Goal: Communication & Community: Answer question/provide support

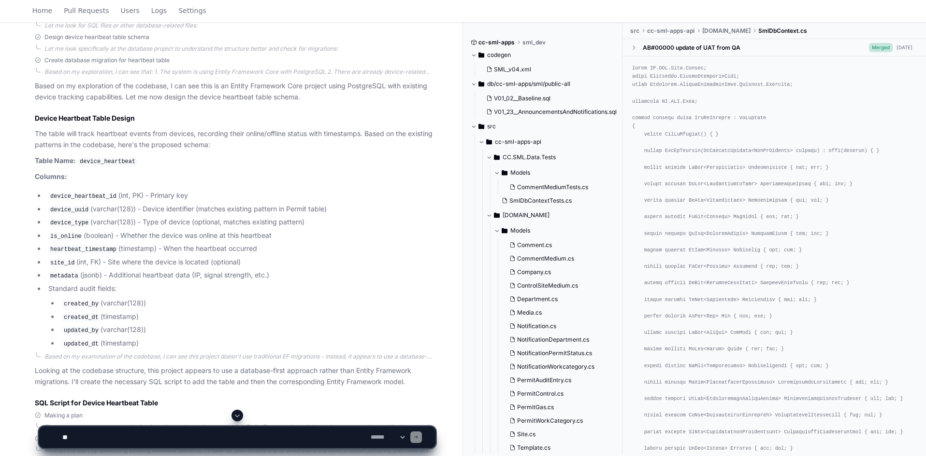
scroll to position [483, 0]
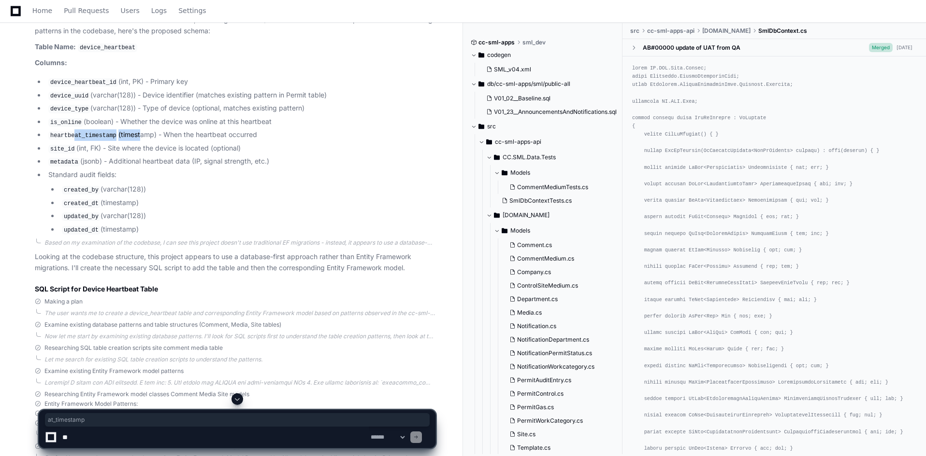
drag, startPoint x: 72, startPoint y: 132, endPoint x: 136, endPoint y: 131, distance: 63.8
click at [136, 131] on li "heartbeat_timestamp (timestamp) - When the heartbeat occurred" at bounding box center [240, 135] width 390 height 12
drag, startPoint x: 252, startPoint y: 150, endPoint x: 60, endPoint y: 147, distance: 191.3
click at [60, 147] on li "site_id (int, FK) - Site where the device is located (optional)" at bounding box center [240, 149] width 390 height 12
drag, startPoint x: 45, startPoint y: 157, endPoint x: 273, endPoint y: 157, distance: 228.0
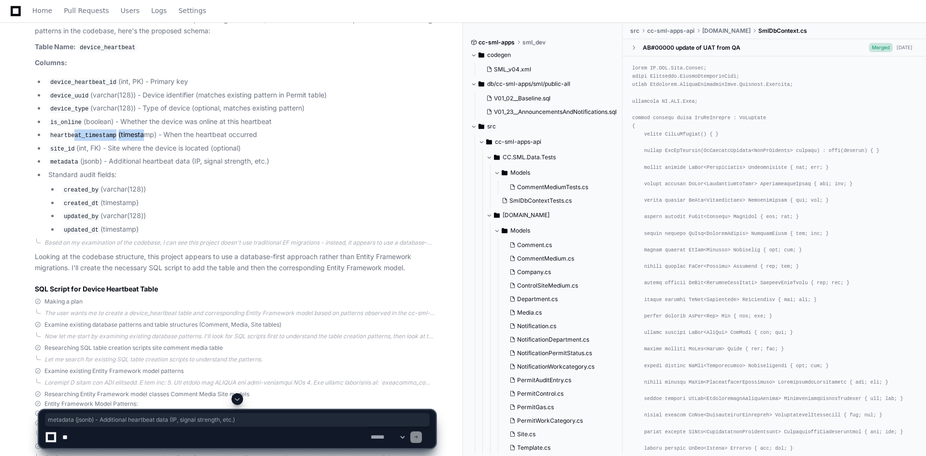
click at [273, 157] on li "metadata (jsonb) - Additional heartbeat data (IP, signal strength, etc.)" at bounding box center [240, 162] width 390 height 12
click at [95, 161] on li "metadata (jsonb) - Additional heartbeat data (IP, signal strength, etc.)" at bounding box center [240, 162] width 390 height 12
drag, startPoint x: 63, startPoint y: 158, endPoint x: 265, endPoint y: 156, distance: 201.9
click at [265, 156] on li "metadata (jsonb) - Additional heartbeat data (IP, signal strength, etc.)" at bounding box center [240, 162] width 390 height 12
click at [270, 157] on li "metadata (jsonb) - Additional heartbeat data (IP, signal strength, etc.)" at bounding box center [240, 162] width 390 height 12
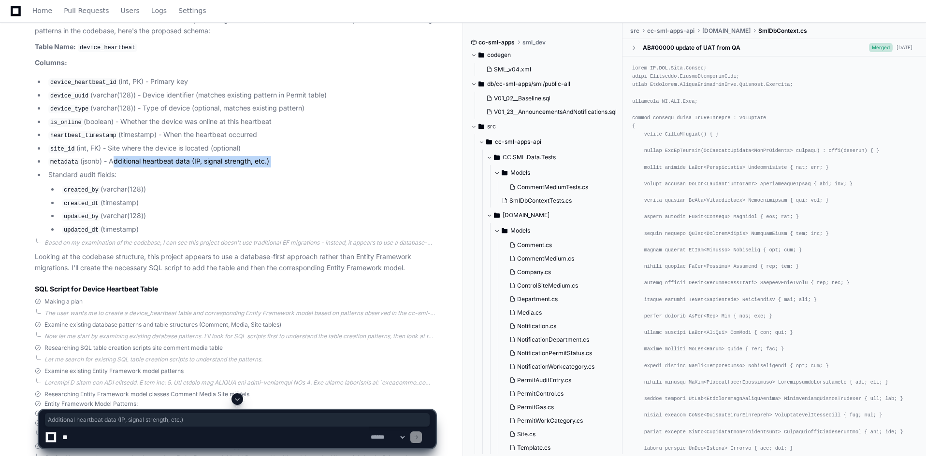
drag, startPoint x: 270, startPoint y: 157, endPoint x: 113, endPoint y: 159, distance: 157.5
click at [113, 159] on li "metadata (jsonb) - Additional heartbeat data (IP, signal strength, etc.)" at bounding box center [240, 162] width 390 height 12
drag, startPoint x: 110, startPoint y: 159, endPoint x: 266, endPoint y: 157, distance: 156.0
click at [266, 157] on li "metadata (jsonb) - Additional heartbeat data (IP, signal strength, etc.)" at bounding box center [240, 162] width 390 height 12
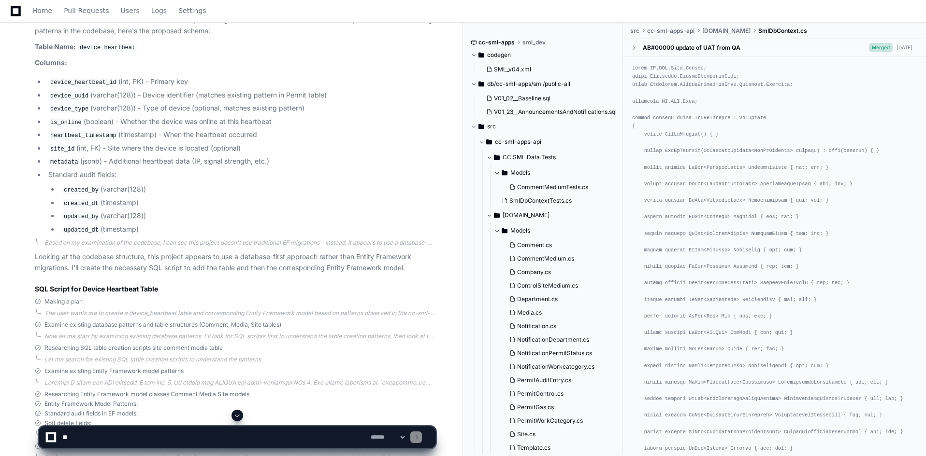
click at [75, 163] on code "metadata" at bounding box center [64, 162] width 32 height 9
click at [115, 160] on li "metadata (jsonb) - Additional heartbeat data (IP, signal strength, etc.)" at bounding box center [240, 162] width 390 height 12
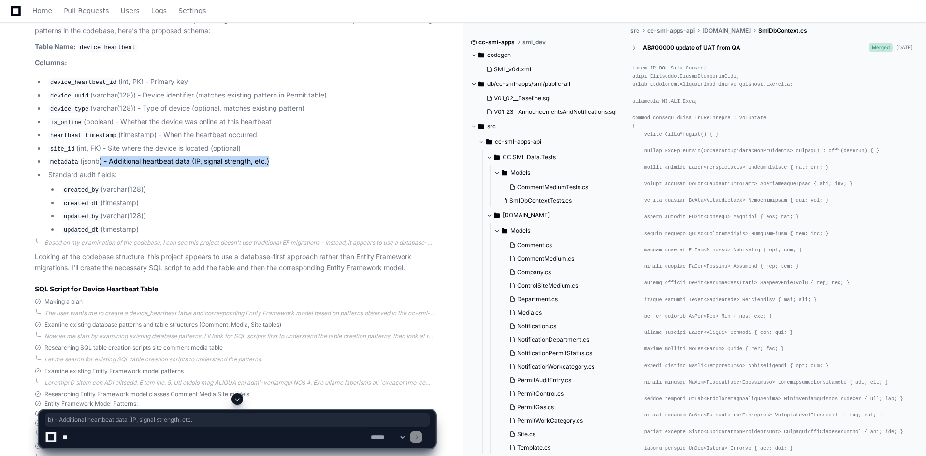
drag, startPoint x: 97, startPoint y: 160, endPoint x: 267, endPoint y: 155, distance: 170.1
click at [267, 156] on li "metadata (jsonb) - Additional heartbeat data (IP, signal strength, etc.)" at bounding box center [240, 162] width 390 height 12
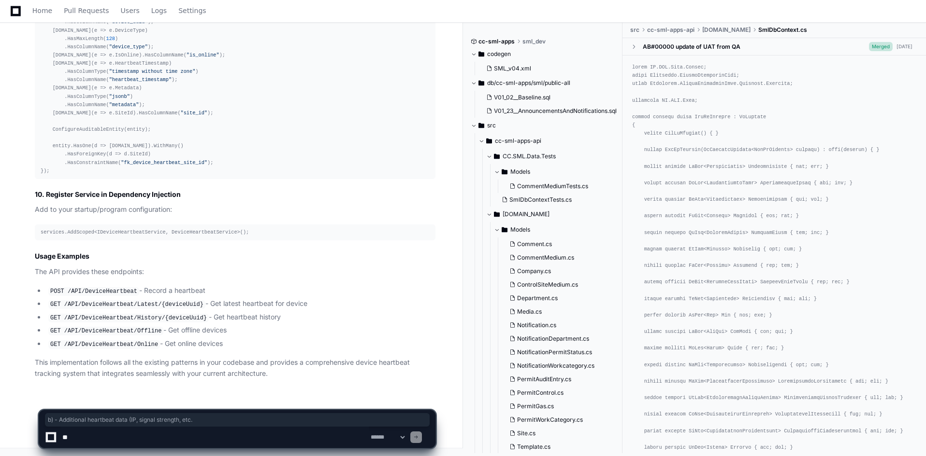
scroll to position [5903, 0]
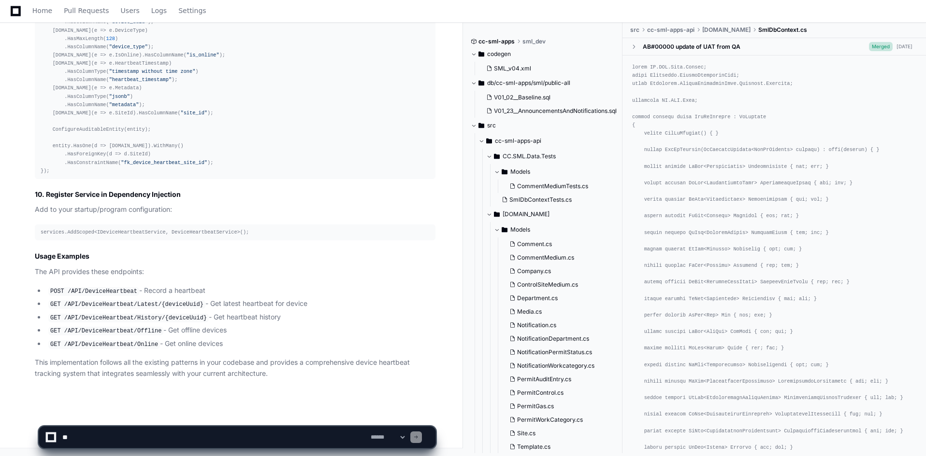
click at [217, 372] on p "This implementation follows all the existing patterns in your codebase and prov…" at bounding box center [235, 368] width 400 height 22
click at [189, 439] on textarea at bounding box center [214, 437] width 308 height 21
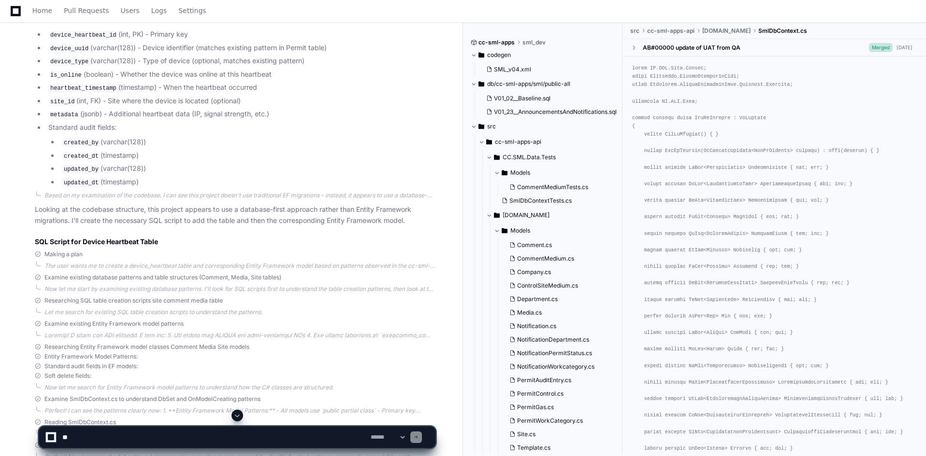
scroll to position [531, 0]
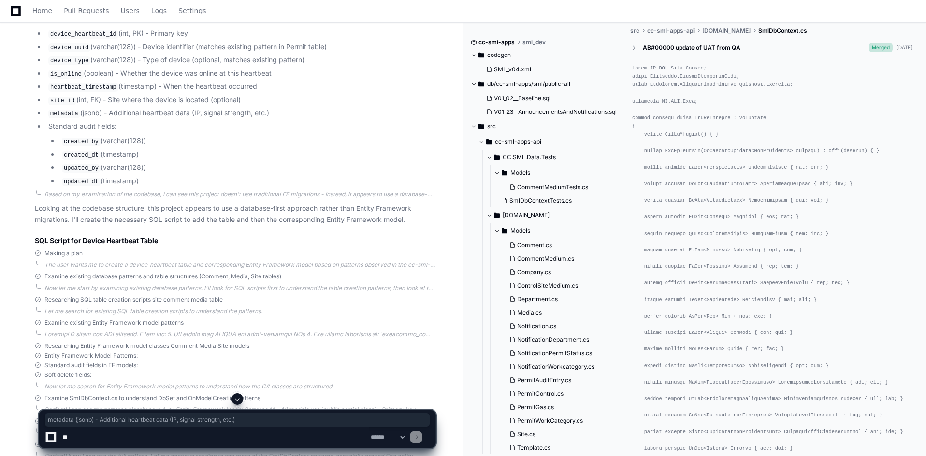
drag, startPoint x: 49, startPoint y: 112, endPoint x: 276, endPoint y: 112, distance: 227.0
click at [276, 112] on li "metadata (jsonb) - Additional heartbeat data (IP, signal strength, etc.)" at bounding box center [240, 114] width 390 height 12
copy li "metadata (jsonb) - Additional heartbeat data (IP, signal strength, etc.)"
click at [235, 438] on textarea at bounding box center [214, 437] width 308 height 21
click at [241, 399] on span at bounding box center [237, 400] width 8 height 8
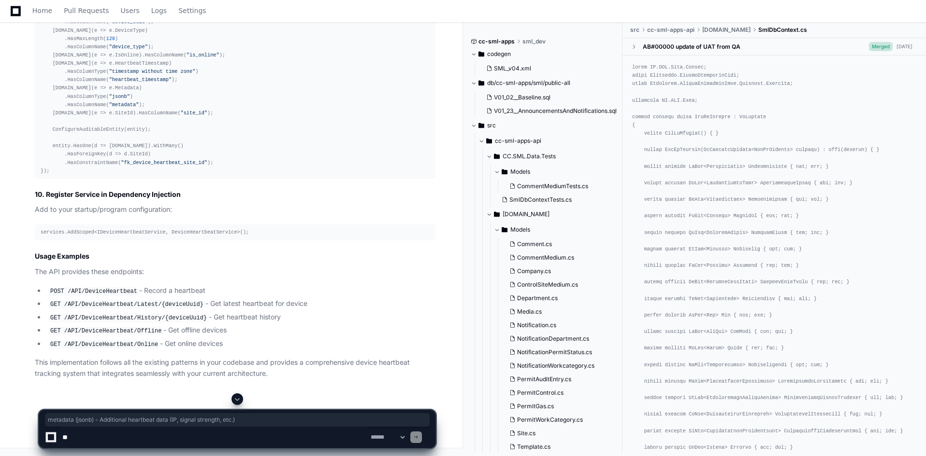
scroll to position [5903, 0]
click at [192, 440] on textarea at bounding box center [214, 437] width 308 height 21
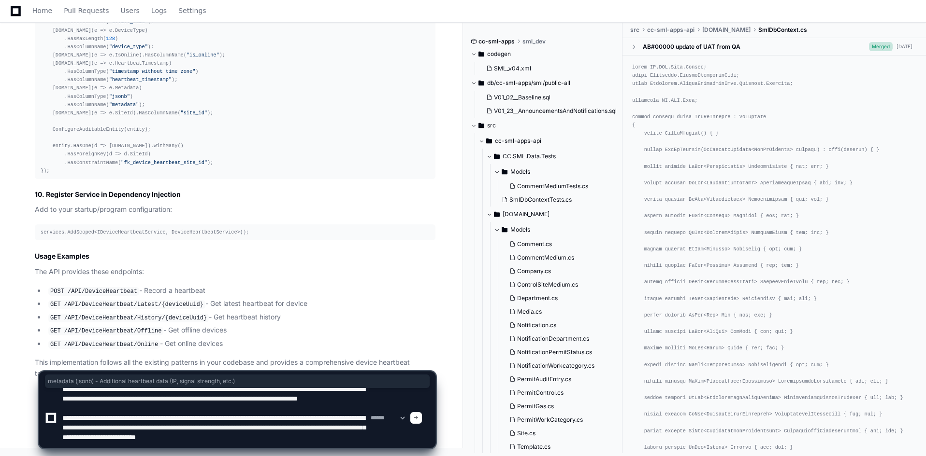
scroll to position [22, 0]
type textarea "**********"
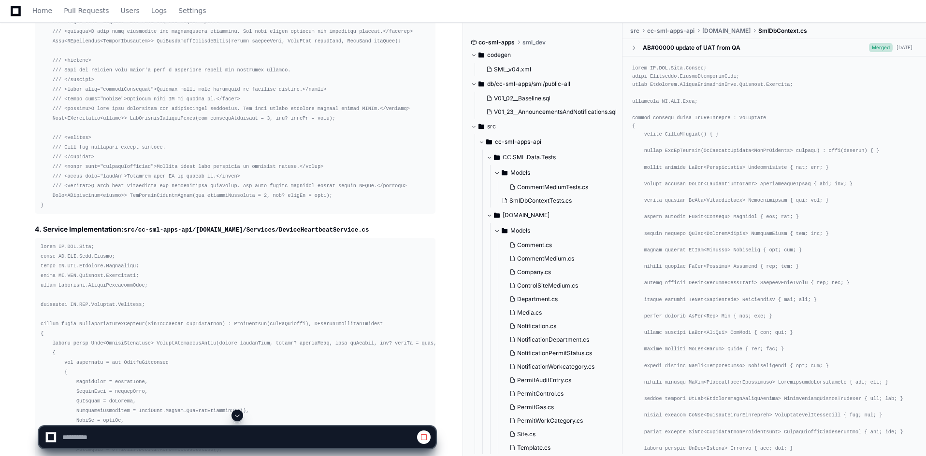
scroll to position [2393, 0]
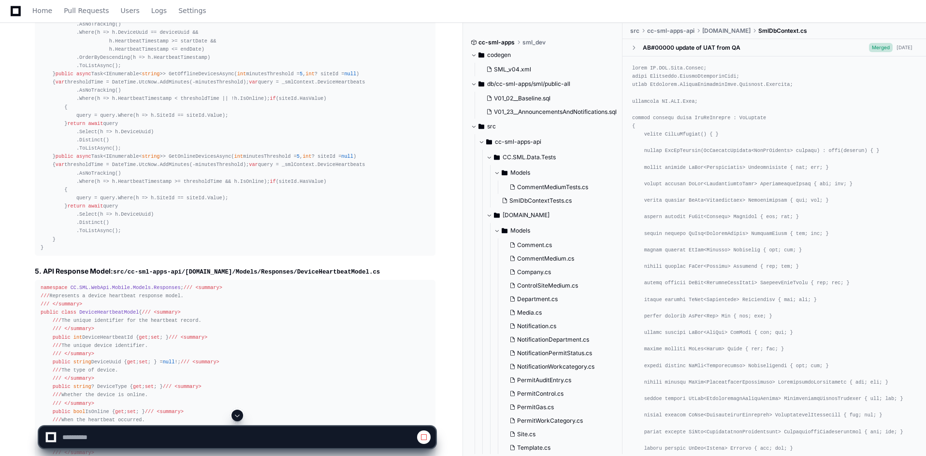
click at [241, 413] on span at bounding box center [237, 416] width 8 height 8
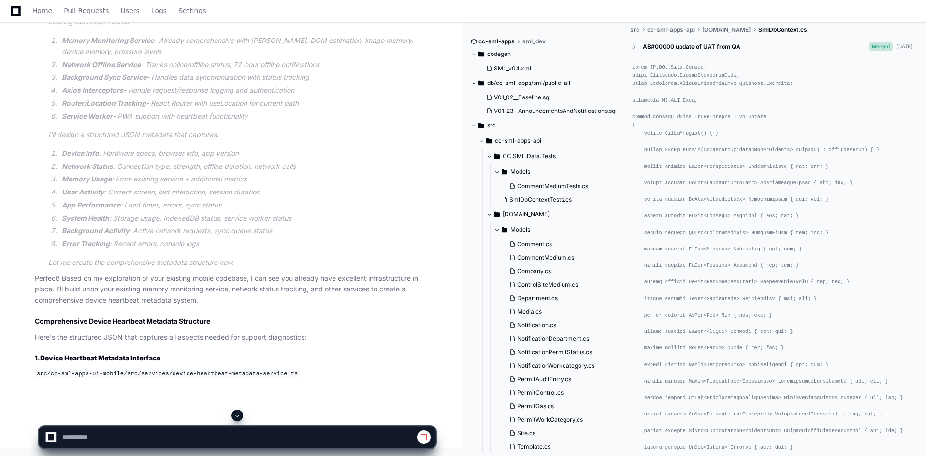
scroll to position [6405, 0]
click at [238, 416] on span at bounding box center [237, 416] width 8 height 8
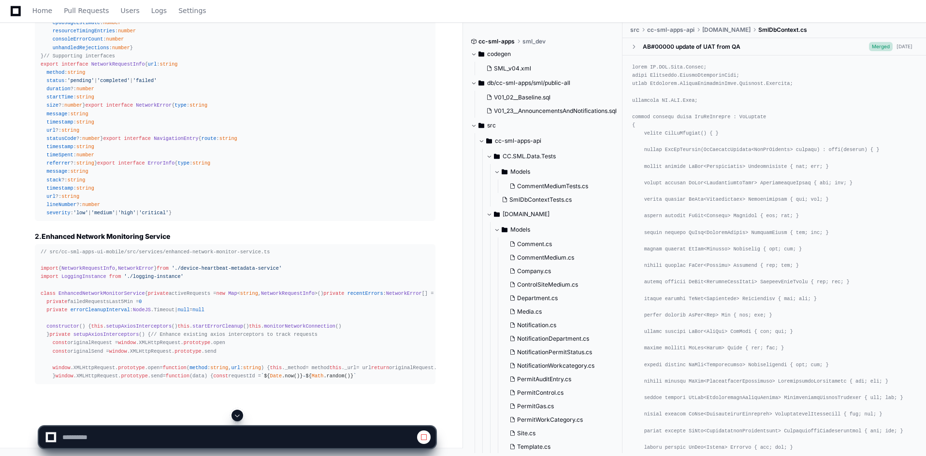
scroll to position [6848, 0]
